Goal: Navigation & Orientation: Understand site structure

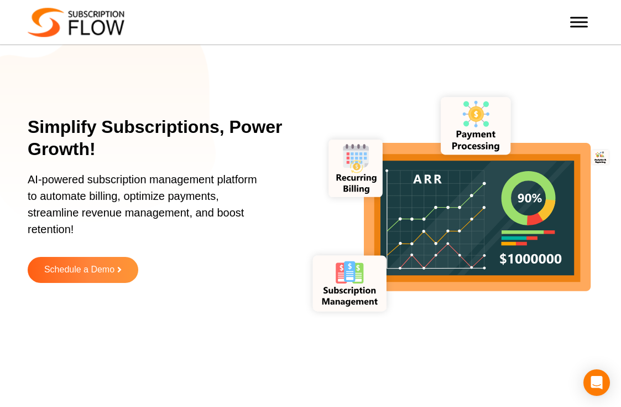
click at [578, 19] on span "Toggle Menu" at bounding box center [579, 22] width 18 height 11
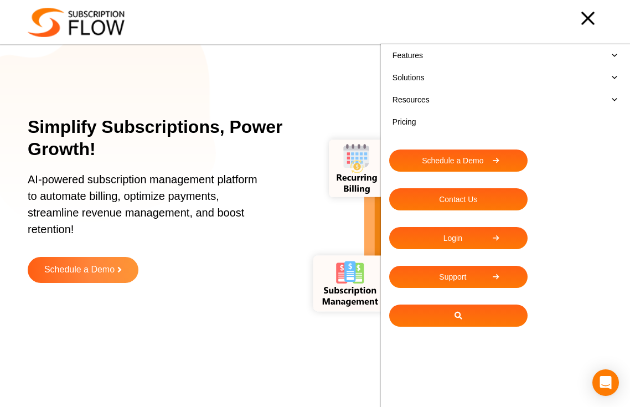
click at [588, 20] on div at bounding box center [372, 18] width 459 height 22
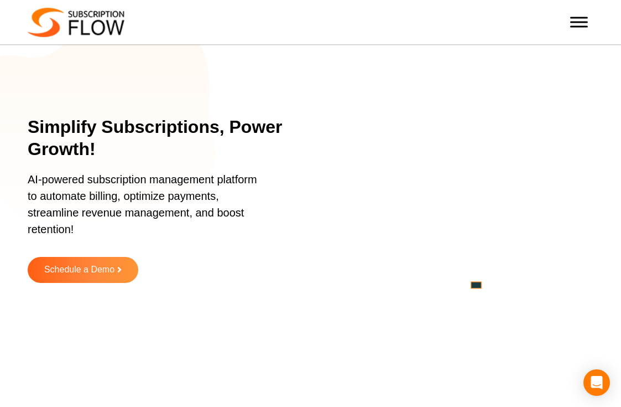
click at [97, 24] on img at bounding box center [76, 22] width 97 height 29
